Goal: Find specific page/section: Find specific page/section

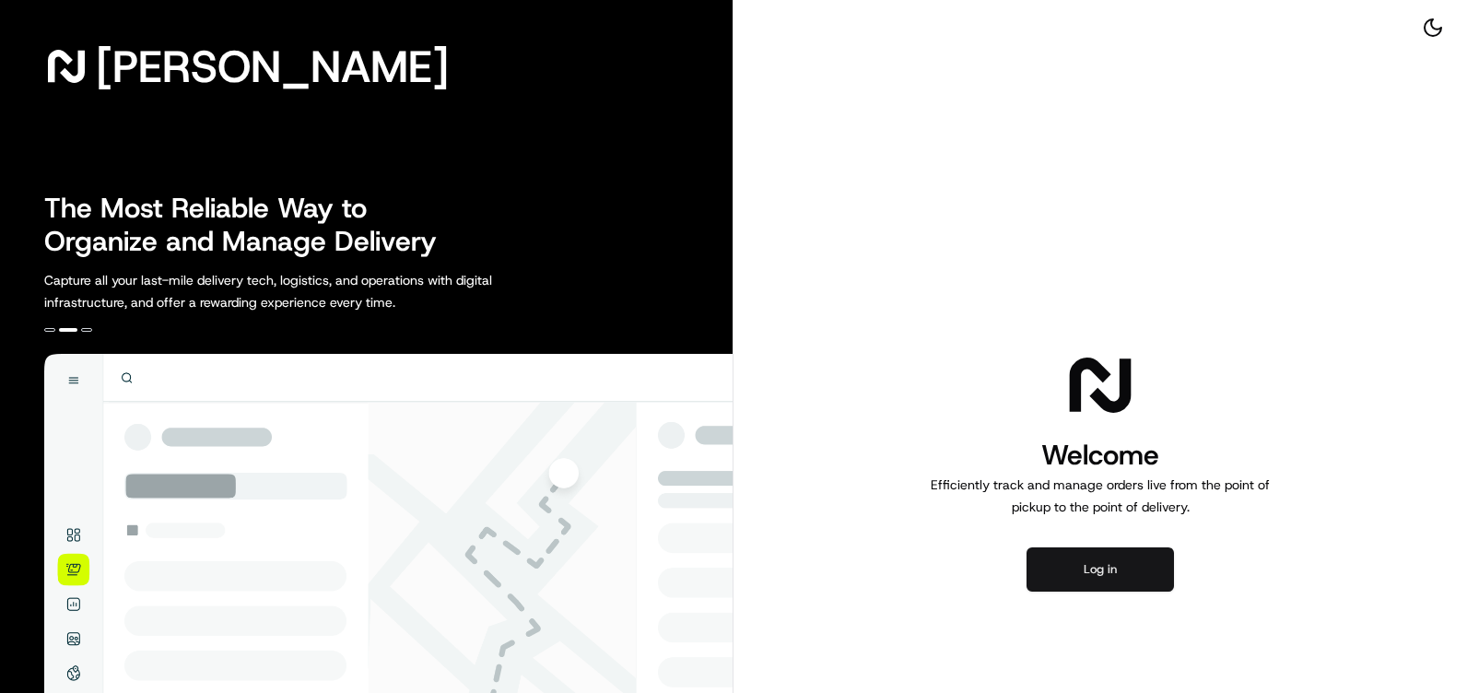
click at [1069, 563] on button "Log in" at bounding box center [1100, 569] width 147 height 44
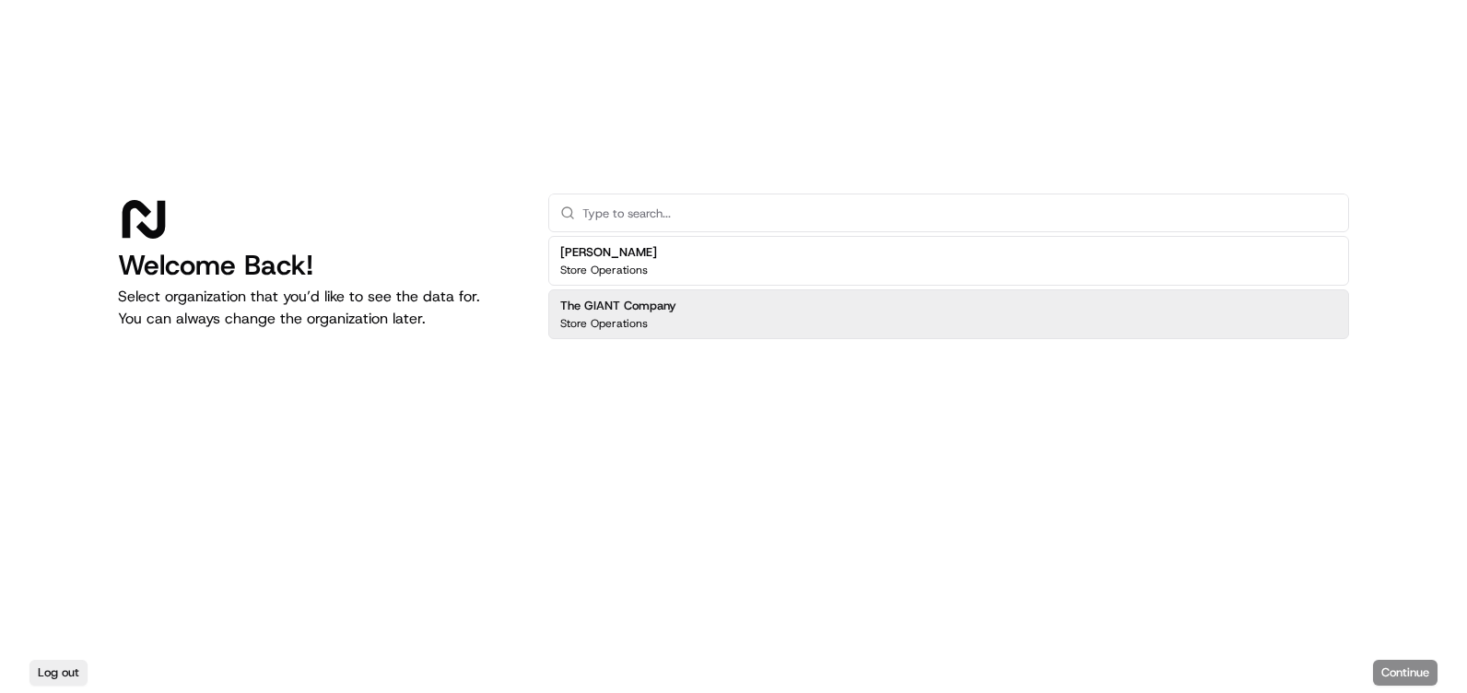
click at [619, 328] on p "Store Operations" at bounding box center [604, 323] width 88 height 15
click at [1408, 670] on button "Continue" at bounding box center [1405, 673] width 65 height 26
